Goal: Task Accomplishment & Management: Complete application form

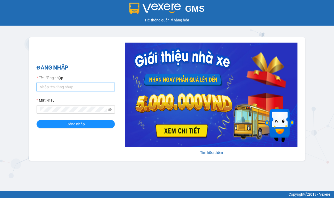
click at [50, 83] on input "Tên đăng nhập" at bounding box center [76, 87] width 78 height 8
type input "pvdamdoi.tuanhung"
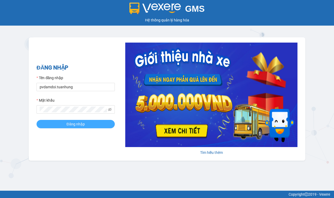
click at [84, 126] on span "Đăng nhập" at bounding box center [76, 124] width 18 height 6
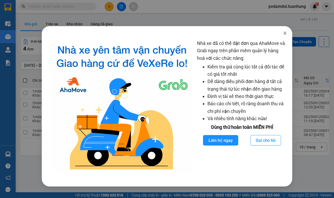
click at [287, 31] on icon "close" at bounding box center [285, 33] width 4 height 4
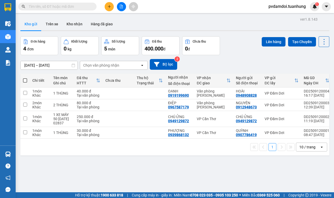
click at [108, 6] on icon "plus" at bounding box center [110, 7] width 4 height 4
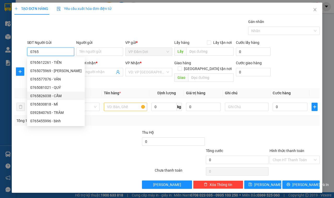
click at [45, 95] on div "0765826038 - CẨM" at bounding box center [55, 96] width 51 height 6
type input "0765826038"
type input "CẨM"
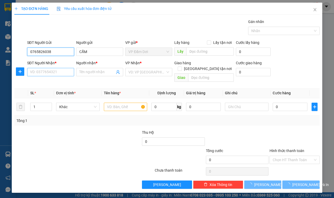
type input "0765826038"
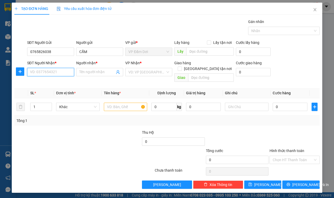
click at [46, 73] on input "SĐT Người Nhận *" at bounding box center [50, 72] width 47 height 8
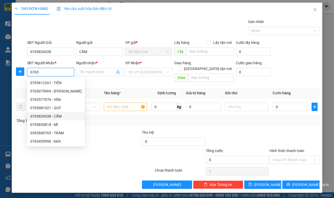
click at [54, 115] on div "0765826038 - CẨM" at bounding box center [55, 116] width 51 height 6
type input "0765826038"
type input "CẨM"
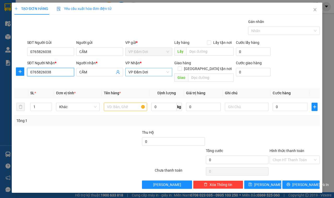
click at [158, 72] on span "VP Đầm Dơi" at bounding box center [149, 72] width 41 height 8
type input "0765826038"
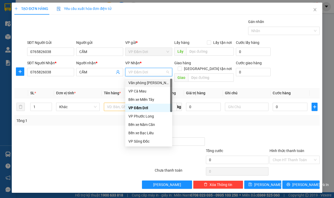
click at [156, 79] on div "Văn phòng Hồ Chí Minh" at bounding box center [148, 83] width 47 height 8
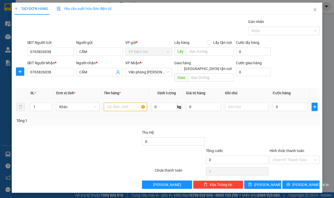
click at [121, 103] on input "text" at bounding box center [126, 107] width 44 height 8
type input "2 BAO"
click at [39, 103] on input "1" at bounding box center [41, 107] width 21 height 8
type input "2"
click at [289, 103] on input "0" at bounding box center [290, 107] width 35 height 8
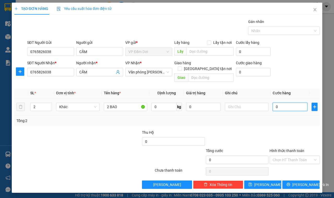
type input "001"
type input "1"
type input "0.012"
type input "12"
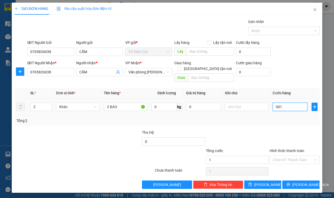
type input "12"
type input "00.120"
type input "120"
click at [278, 118] on div "Tổng: 2" at bounding box center [167, 121] width 306 height 10
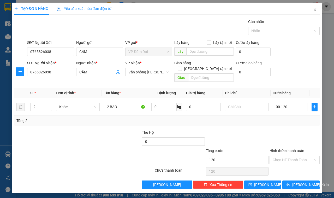
type input "120.000"
click at [290, 156] on input "Hình thức thanh toán" at bounding box center [293, 160] width 40 height 8
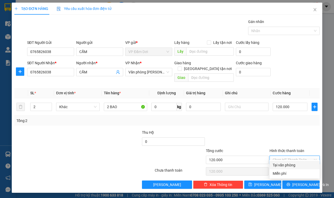
click at [274, 134] on div at bounding box center [294, 139] width 51 height 18
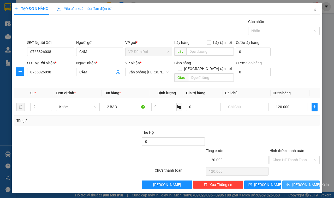
click at [289, 180] on button "Lưu và In" at bounding box center [301, 184] width 37 height 8
